Goal: Task Accomplishment & Management: Manage account settings

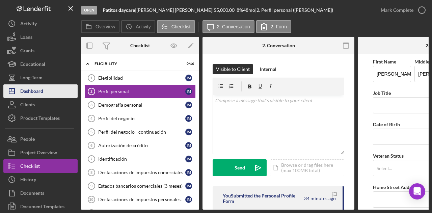
scroll to position [295, 0]
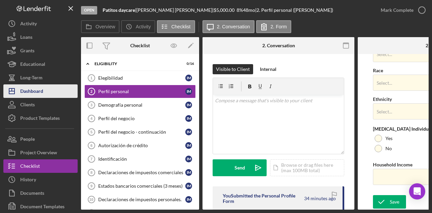
click at [34, 95] on div "Dashboard" at bounding box center [31, 91] width 23 height 15
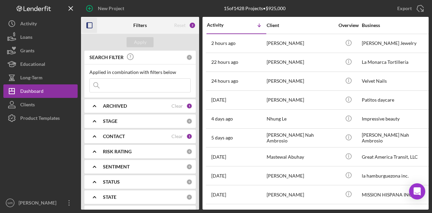
click at [93, 28] on icon "button" at bounding box center [89, 25] width 15 height 15
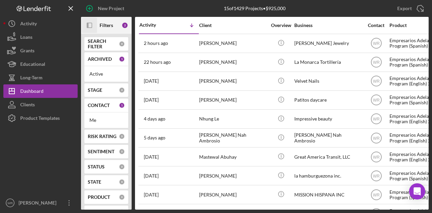
click at [89, 27] on icon "Icon/Panel Side Expand" at bounding box center [89, 25] width 15 height 15
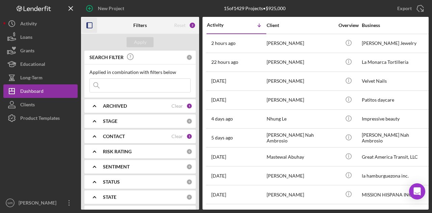
click at [119, 137] on b "CONTACT" at bounding box center [114, 136] width 22 height 5
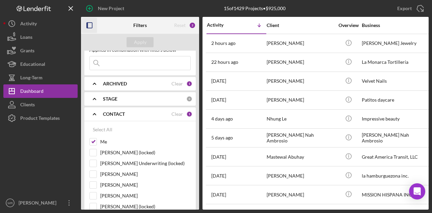
scroll to position [67, 0]
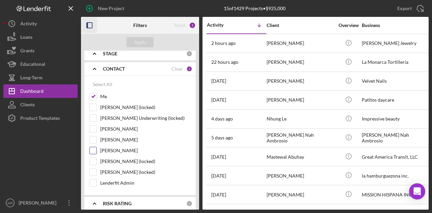
click at [117, 147] on label "Gloria Murillo" at bounding box center [145, 150] width 90 height 7
click at [96, 147] on input "Gloria Murillo" at bounding box center [93, 150] width 7 height 7
checkbox input "true"
click at [141, 40] on div "Apply" at bounding box center [140, 42] width 12 height 10
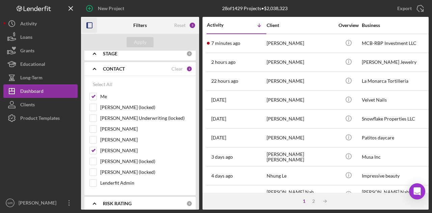
click at [92, 24] on icon "button" at bounding box center [89, 25] width 15 height 15
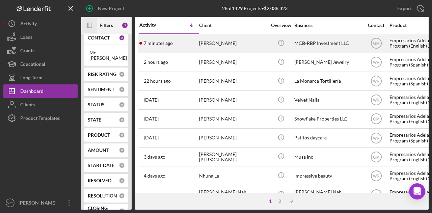
click at [229, 47] on div "[PERSON_NAME]" at bounding box center [232, 43] width 67 height 18
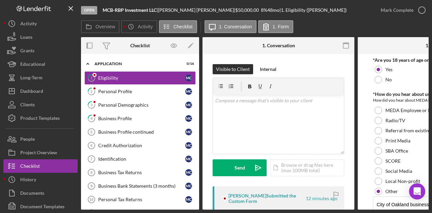
drag, startPoint x: 160, startPoint y: 209, endPoint x: 179, endPoint y: 210, distance: 19.6
click at [179, 210] on div "Open MCB-RBP Investment LLC | Mayra Canchola | $50,000.00 8 % 48 mo | 1. Eligib…" at bounding box center [216, 106] width 432 height 213
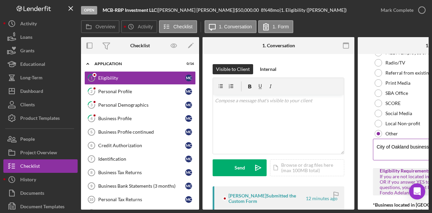
scroll to position [67, 0]
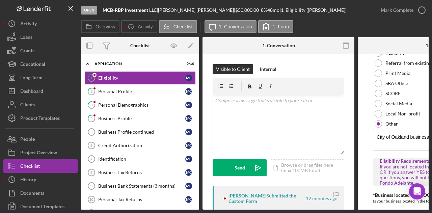
click at [371, 206] on form "*Are you 18 years of age or older? Yes No *How do you hear about us? How did yo…" at bounding box center [433, 131] width 152 height 155
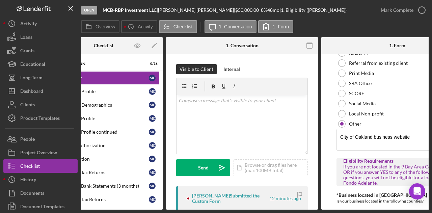
scroll to position [0, 0]
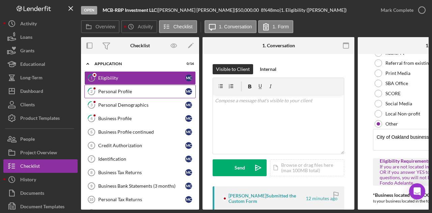
click at [123, 90] on div "Personal Profile" at bounding box center [141, 91] width 87 height 5
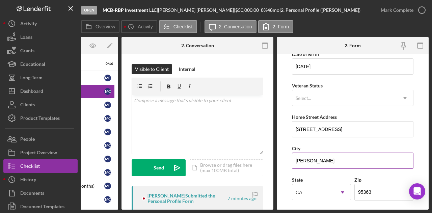
scroll to position [67, 0]
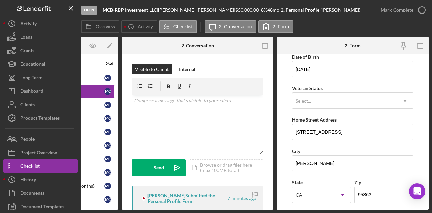
click at [109, 210] on div "Open MCB-RBP Investment LLC | Mayra Canchola | $50,000.00 8 % 48 mo | 2. Person…" at bounding box center [216, 106] width 432 height 213
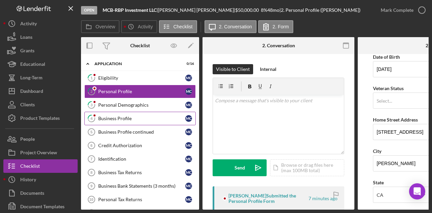
click at [136, 116] on div "Business Profile" at bounding box center [141, 118] width 87 height 5
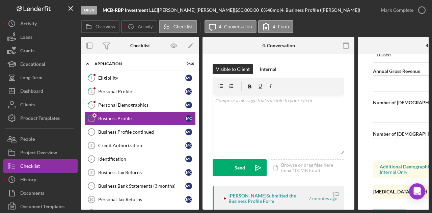
scroll to position [596, 0]
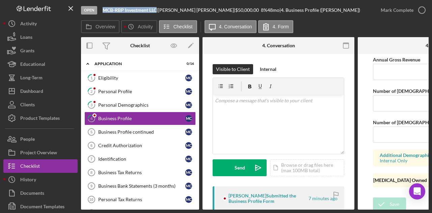
drag, startPoint x: 158, startPoint y: 10, endPoint x: 102, endPoint y: 9, distance: 55.3
click at [102, 9] on div "MCB-RBP Investment LLC |" at bounding box center [129, 9] width 55 height 5
copy b "MCB-RBP Investment LLC"
click at [122, 129] on div "Business Profile continued" at bounding box center [141, 131] width 87 height 5
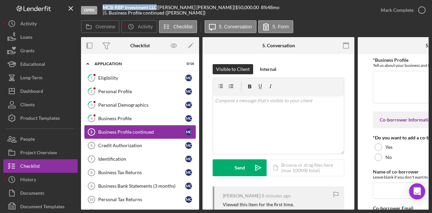
click at [123, 125] on link "Business Profile continued 5 Business Profile continued M C" at bounding box center [139, 131] width 111 height 13
click at [131, 117] on div "Business Profile" at bounding box center [141, 118] width 87 height 5
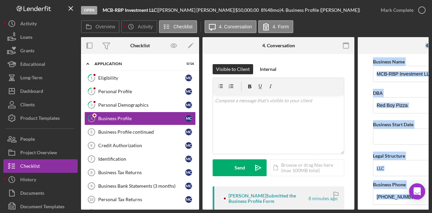
drag, startPoint x: 341, startPoint y: 210, endPoint x: 391, endPoint y: 210, distance: 50.6
click at [391, 210] on div "Open MCB-RBP Investment LLC | Mayra Canchola | $50,000.00 8 % 48 mo | 4. Busine…" at bounding box center [216, 106] width 432 height 213
click at [362, 197] on form "Business Name MCB-RBP Investment LLC DBA Red Boy Pizza Business Start Date Lega…" at bounding box center [433, 131] width 152 height 155
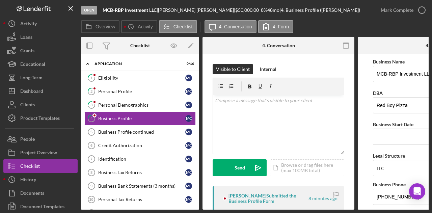
drag, startPoint x: 358, startPoint y: 206, endPoint x: 386, endPoint y: 208, distance: 27.7
click at [386, 208] on div "Overview Internal Workflow Stage Open Icon/Dropdown Arrow Archive (can unarchiv…" at bounding box center [254, 123] width 347 height 172
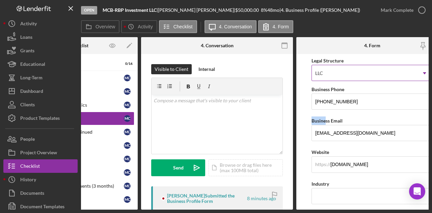
scroll to position [101, 0]
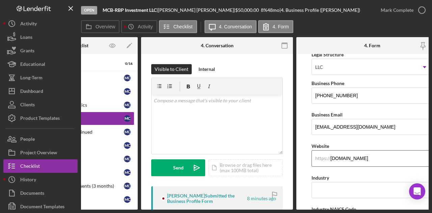
drag, startPoint x: 372, startPoint y: 158, endPoint x: 328, endPoint y: 158, distance: 43.8
click at [328, 158] on div "https:// Website redboypizza.com" at bounding box center [371, 154] width 121 height 25
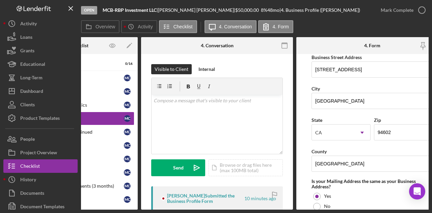
scroll to position [337, 0]
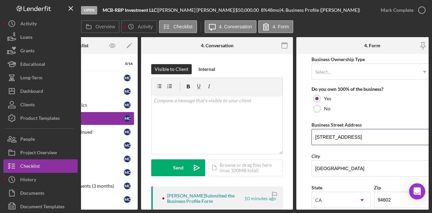
drag, startPoint x: 335, startPoint y: 135, endPoint x: 308, endPoint y: 133, distance: 26.7
click at [308, 133] on form "Business Name MCB-RBP Investment LLC DBA Red Boy Pizza Business Start Date Lega…" at bounding box center [372, 131] width 152 height 155
click at [306, 152] on form "Business Name MCB-RBP Investment LLC DBA Red Boy Pizza Business Start Date Lega…" at bounding box center [372, 131] width 152 height 155
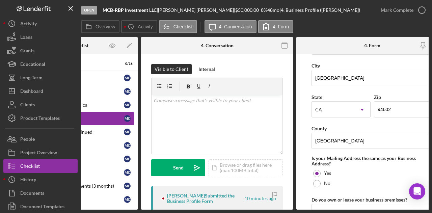
scroll to position [0, 0]
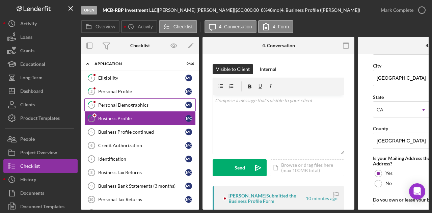
click at [125, 105] on div "Personal Demographics" at bounding box center [141, 104] width 87 height 5
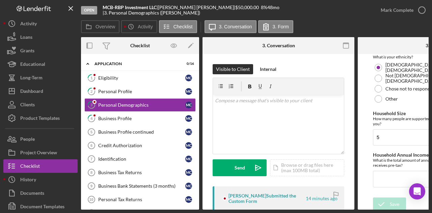
scroll to position [240, 0]
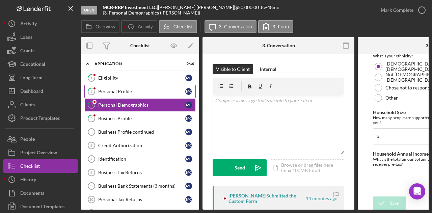
click at [133, 89] on div "Personal Profile" at bounding box center [141, 91] width 87 height 5
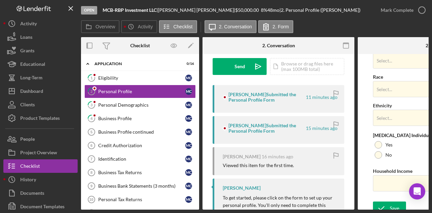
scroll to position [295, 0]
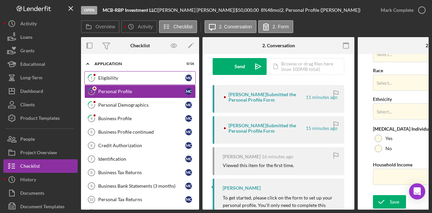
click at [164, 79] on div "Eligibility" at bounding box center [141, 77] width 87 height 5
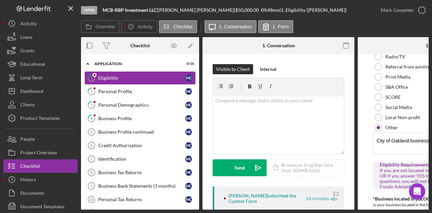
scroll to position [101, 0]
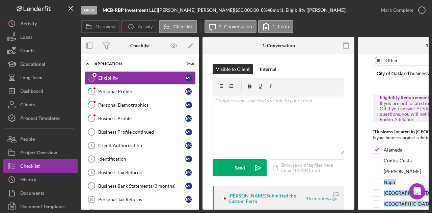
drag, startPoint x: 357, startPoint y: 207, endPoint x: 393, endPoint y: 207, distance: 36.4
click at [393, 207] on div "Overview Internal Workflow Stage Open Icon/Dropdown Arrow Archive (can unarchiv…" at bounding box center [254, 123] width 347 height 172
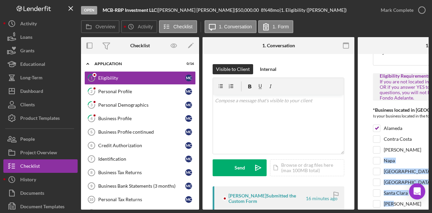
click at [367, 192] on form "*Are you 18 years of age or older? Yes No *How do you hear about us? How did yo…" at bounding box center [433, 131] width 152 height 155
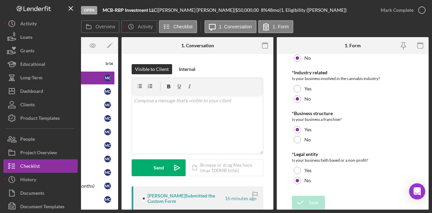
scroll to position [0, 0]
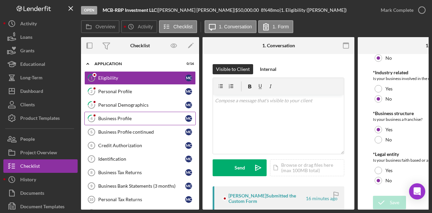
click at [127, 116] on div "Business Profile" at bounding box center [141, 118] width 87 height 5
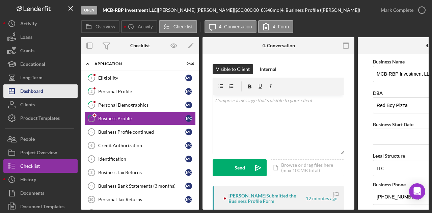
click at [40, 87] on div "Dashboard" at bounding box center [31, 91] width 23 height 15
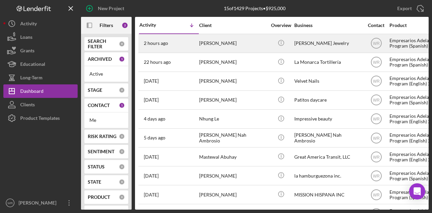
click at [219, 45] on div "[PERSON_NAME]" at bounding box center [232, 43] width 67 height 18
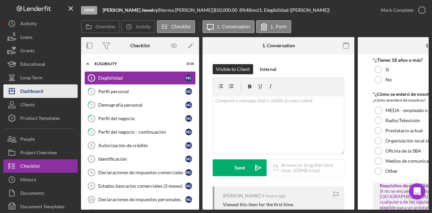
click at [42, 95] on div "Dashboard" at bounding box center [31, 91] width 23 height 15
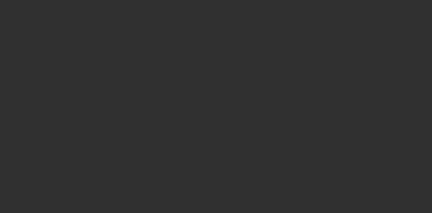
click at [88, 24] on div at bounding box center [216, 106] width 432 height 213
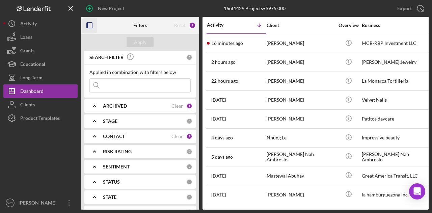
click at [89, 26] on icon "button" at bounding box center [89, 25] width 15 height 15
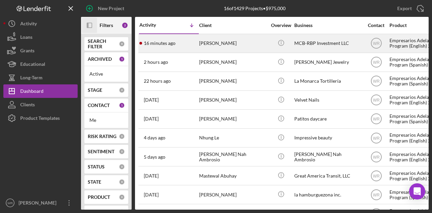
click at [247, 45] on div "[PERSON_NAME]" at bounding box center [232, 43] width 67 height 18
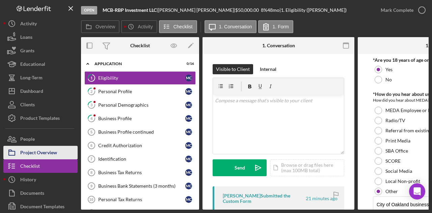
click at [47, 149] on div "Project Overview" at bounding box center [38, 153] width 37 height 15
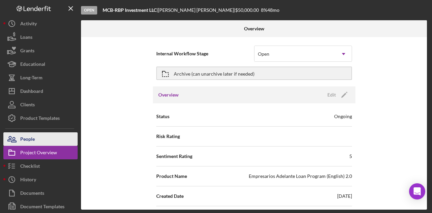
click at [59, 136] on button "People" at bounding box center [40, 138] width 74 height 13
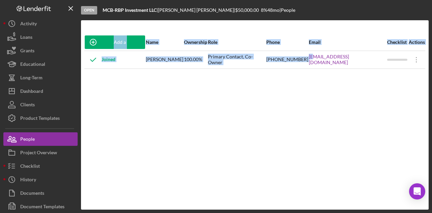
drag, startPoint x: 325, startPoint y: 65, endPoint x: 374, endPoint y: 69, distance: 49.1
click at [374, 69] on div "Add a Participant Name Ownership Role Phone Email Checklist Actions Joined Mayr…" at bounding box center [254, 115] width 347 height 162
click at [373, 70] on div "Add a Participant Name Ownership Role Phone Email Checklist Actions Joined Mayr…" at bounding box center [254, 115] width 347 height 162
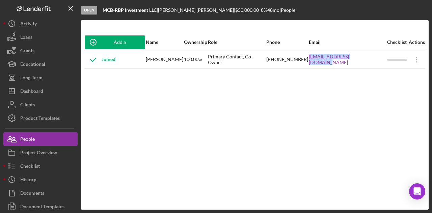
drag, startPoint x: 314, startPoint y: 64, endPoint x: 380, endPoint y: 65, distance: 66.4
click at [380, 65] on tr "Joined Mayra Canchola 100.00% Primary Contact, Co-Owner (510) 362-8449 redwood@…" at bounding box center [254, 60] width 341 height 18
copy tr "redwood@redboypizza.com"
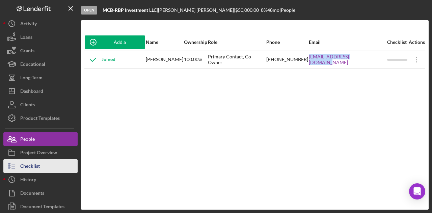
click at [42, 165] on button "Checklist" at bounding box center [40, 165] width 74 height 13
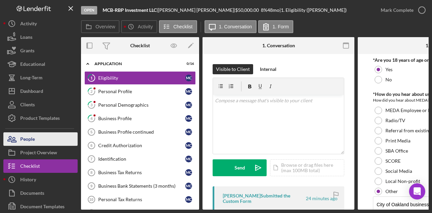
click at [52, 141] on button "People" at bounding box center [40, 138] width 74 height 13
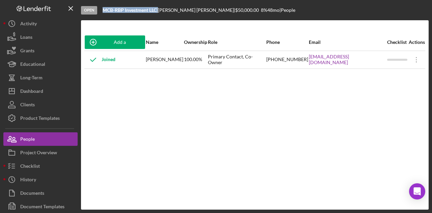
drag, startPoint x: 159, startPoint y: 10, endPoint x: 100, endPoint y: 8, distance: 59.0
click at [100, 8] on div "Open MCB-RBP Investment LLC | Mayra Canchola | $50,000.00 8 % 48 mo | People" at bounding box center [254, 10] width 347 height 20
copy div "MCB-RBP Investment LLC"
drag, startPoint x: 329, startPoint y: 66, endPoint x: 367, endPoint y: 67, distance: 37.8
click at [367, 67] on div "redwood@redboypizza.com" at bounding box center [347, 59] width 78 height 17
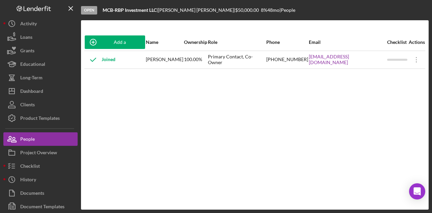
click at [368, 68] on div "redwood@redboypizza.com" at bounding box center [347, 59] width 78 height 17
drag, startPoint x: 364, startPoint y: 64, endPoint x: 319, endPoint y: 62, distance: 45.5
click at [319, 62] on div "redwood@redboypizza.com" at bounding box center [347, 59] width 78 height 17
copy link "redwood@redboypizza.com"
drag, startPoint x: 281, startPoint y: 62, endPoint x: 317, endPoint y: 63, distance: 36.8
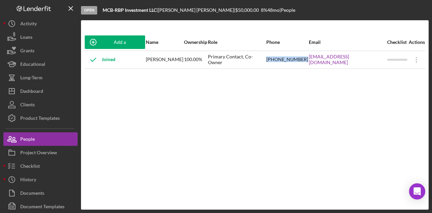
click at [308, 63] on td "(510) 362-8449" at bounding box center [287, 60] width 42 height 18
copy div "(510) 362-8449"
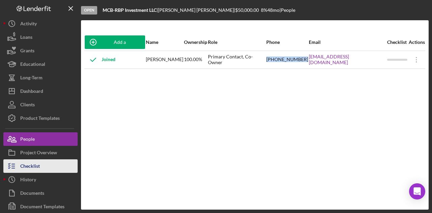
click at [45, 165] on button "Checklist" at bounding box center [40, 165] width 74 height 13
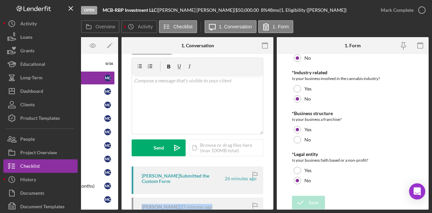
scroll to position [25, 0]
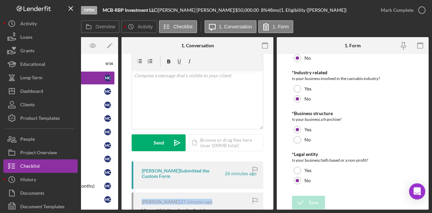
drag, startPoint x: 268, startPoint y: 207, endPoint x: 232, endPoint y: 202, distance: 36.7
click at [233, 203] on div "Visible to Client Internal v Color teal Color pink Remove color Add row above A…" at bounding box center [197, 202] width 152 height 346
click at [135, 207] on div "Mayra Canchola 27 minutes ago Viewed this item for the first time." at bounding box center [196, 206] width 131 height 28
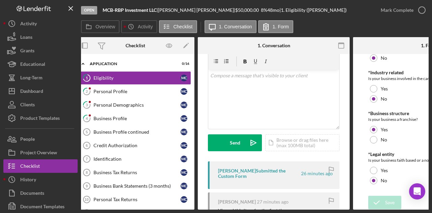
scroll to position [0, 0]
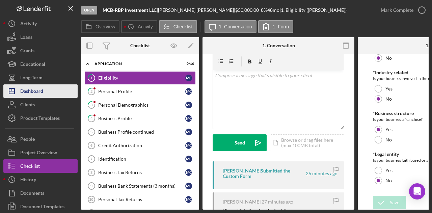
click at [34, 87] on div "Dashboard" at bounding box center [31, 91] width 23 height 15
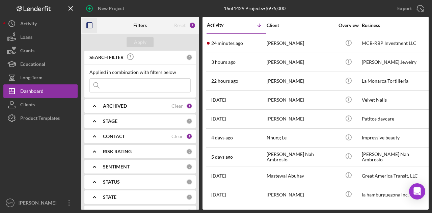
click at [93, 26] on icon "button" at bounding box center [89, 25] width 15 height 15
